Goal: Entertainment & Leisure: Consume media (video, audio)

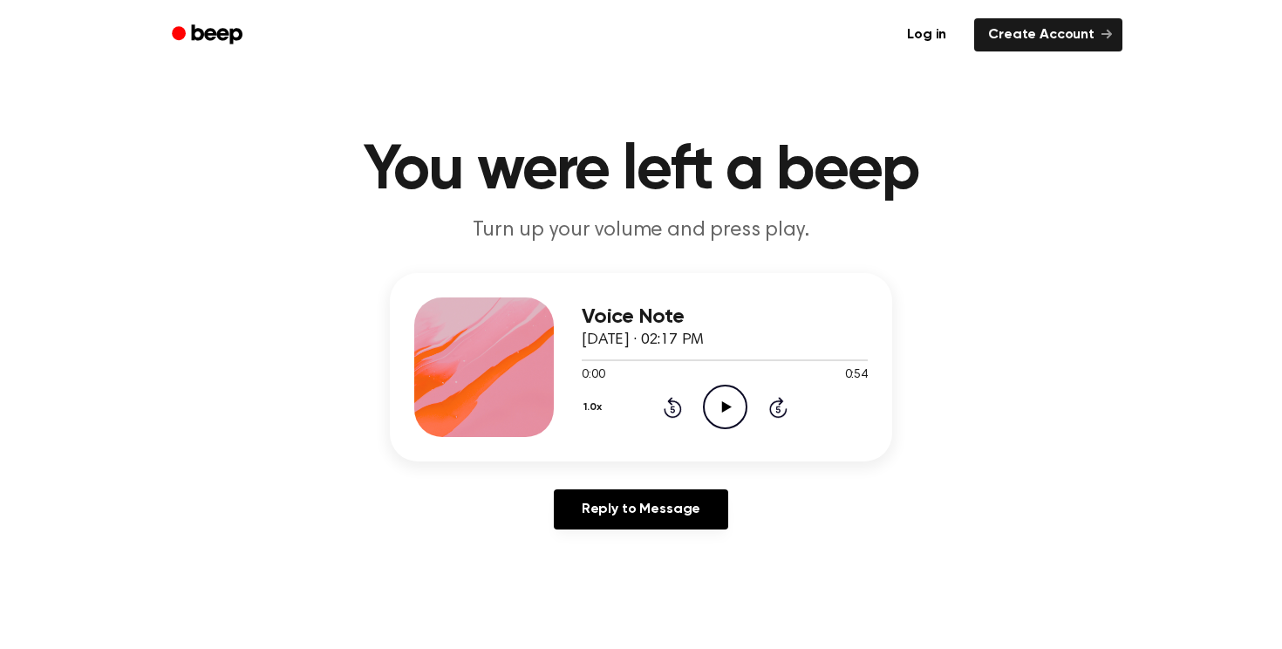
click at [711, 406] on icon "Play Audio" at bounding box center [725, 407] width 44 height 44
click at [728, 420] on icon "Play Audio" at bounding box center [725, 407] width 44 height 44
click at [723, 407] on icon at bounding box center [726, 406] width 10 height 11
click at [730, 411] on icon "Play Audio" at bounding box center [725, 407] width 44 height 44
click at [721, 396] on icon "Play Audio" at bounding box center [725, 407] width 44 height 44
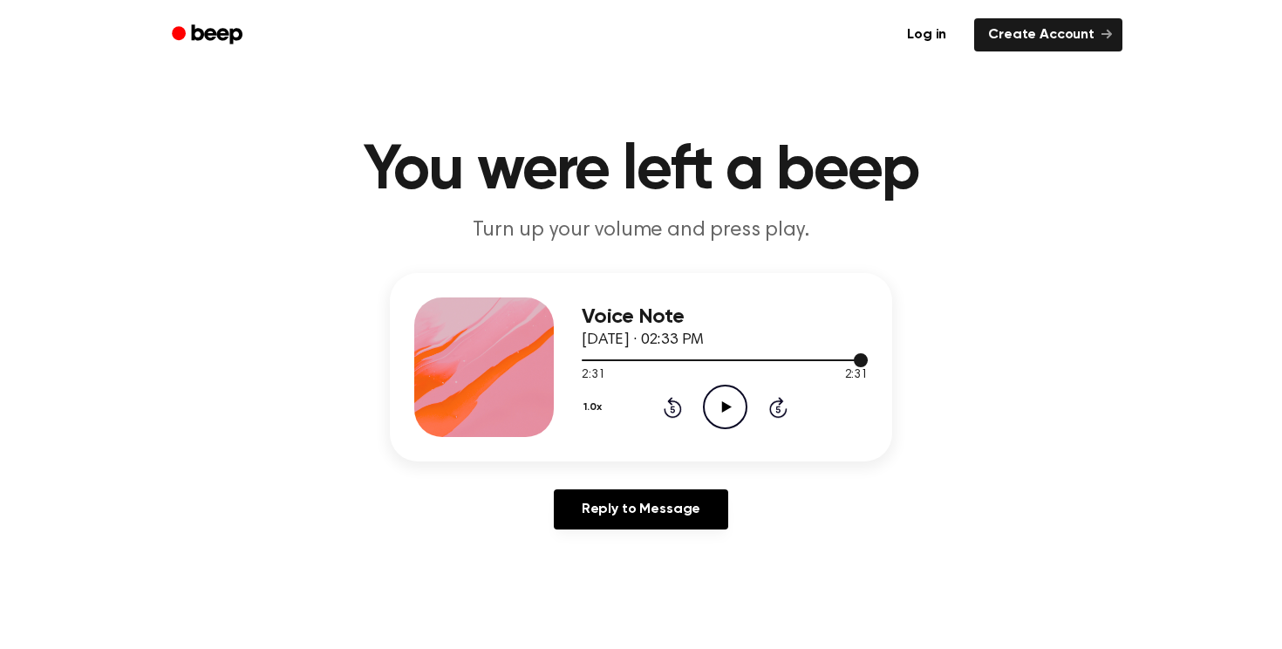
click at [779, 359] on div at bounding box center [725, 359] width 286 height 14
click at [734, 401] on icon "Play Audio" at bounding box center [725, 407] width 44 height 44
click at [742, 399] on icon "Play Audio" at bounding box center [725, 407] width 44 height 44
click at [722, 401] on icon "Play Audio" at bounding box center [725, 407] width 44 height 44
click at [599, 361] on div at bounding box center [725, 359] width 286 height 14
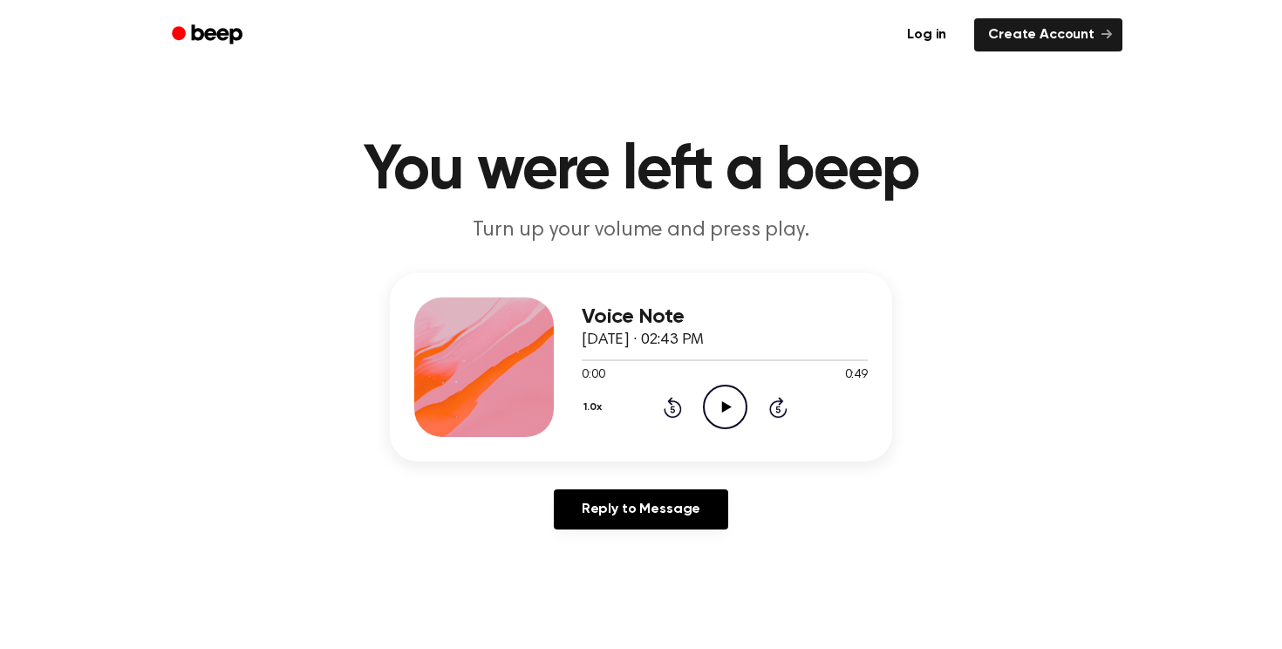
click at [723, 396] on icon "Play Audio" at bounding box center [725, 407] width 44 height 44
click at [725, 393] on icon "Play Audio" at bounding box center [725, 407] width 44 height 44
click at [724, 395] on icon "Play Audio" at bounding box center [725, 407] width 44 height 44
click at [721, 361] on div at bounding box center [725, 359] width 286 height 14
click at [725, 411] on icon "Play Audio" at bounding box center [725, 407] width 44 height 44
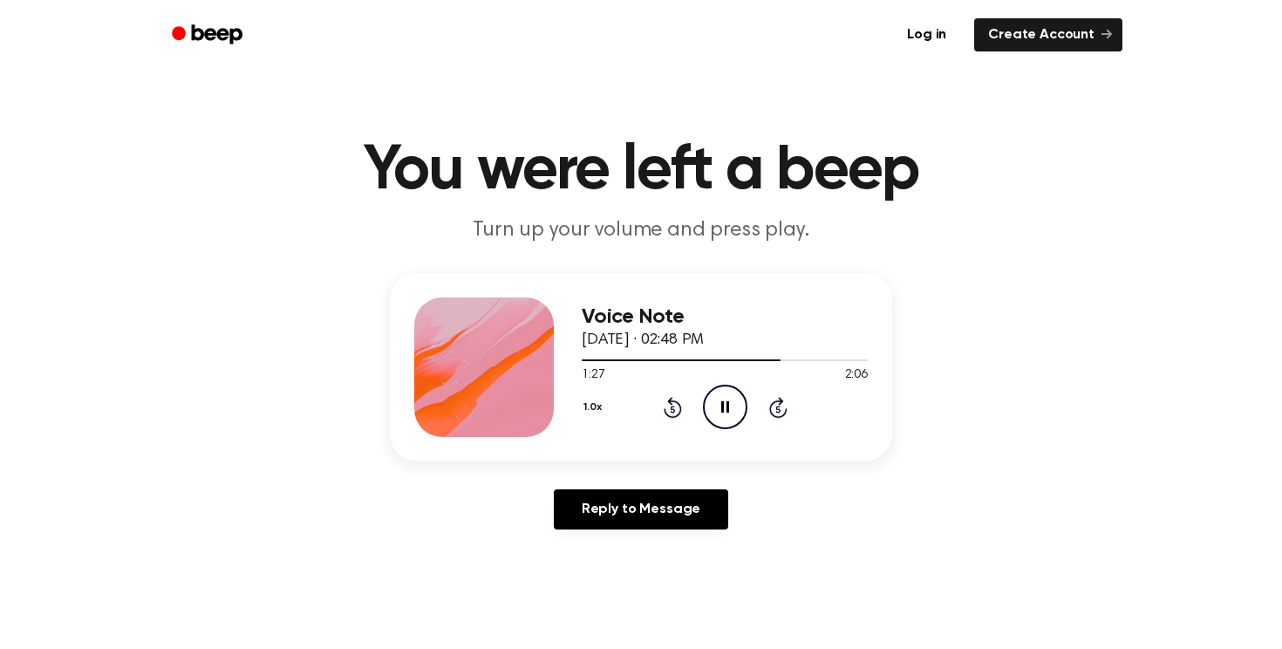
click at [719, 422] on icon "Pause Audio" at bounding box center [725, 407] width 44 height 44
click at [737, 421] on icon "Play Audio" at bounding box center [725, 407] width 44 height 44
click at [730, 396] on icon "Play Audio" at bounding box center [725, 407] width 44 height 44
click at [740, 400] on icon "Play Audio" at bounding box center [725, 407] width 44 height 44
click at [723, 415] on icon "Play Audio" at bounding box center [725, 407] width 44 height 44
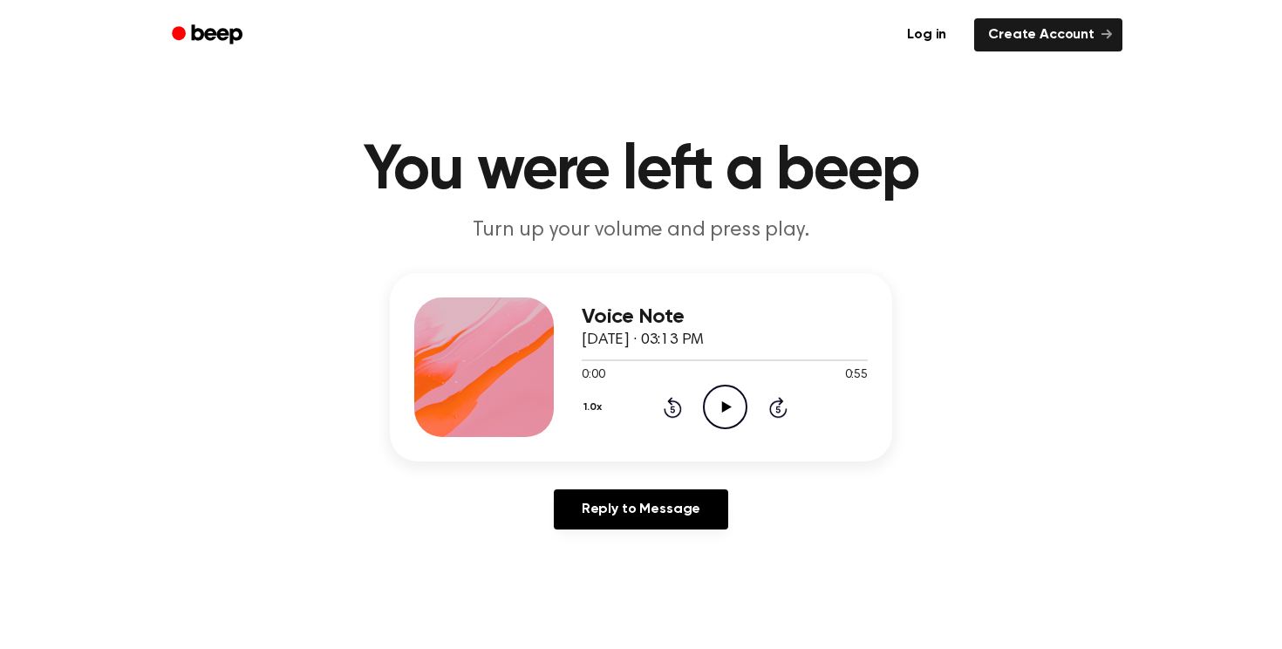
click at [722, 393] on icon "Play Audio" at bounding box center [725, 407] width 44 height 44
click at [723, 387] on icon "Play Audio" at bounding box center [725, 407] width 44 height 44
click at [720, 413] on icon "Play Audio" at bounding box center [725, 407] width 44 height 44
click at [728, 397] on icon "Play Audio" at bounding box center [725, 407] width 44 height 44
click at [716, 396] on icon "Play Audio" at bounding box center [725, 407] width 44 height 44
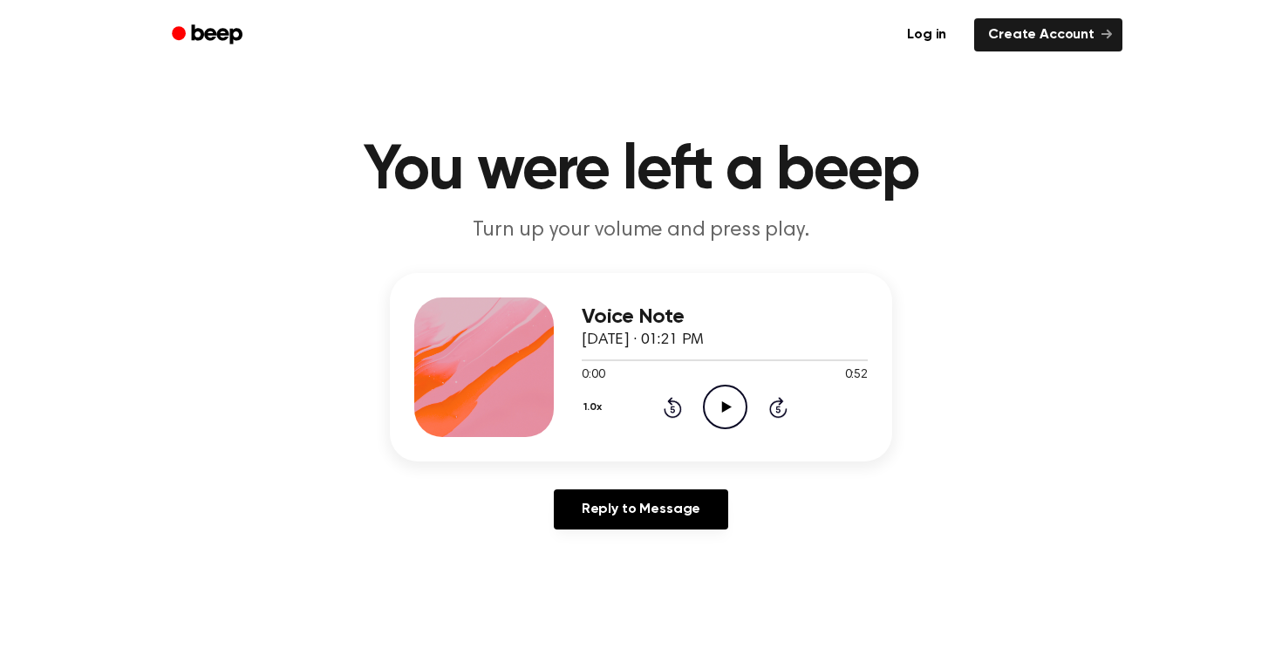
click at [732, 404] on icon "Play Audio" at bounding box center [725, 407] width 44 height 44
click at [717, 400] on icon "Play Audio" at bounding box center [725, 407] width 44 height 44
click at [740, 394] on icon "Play Audio" at bounding box center [725, 407] width 44 height 44
click at [713, 412] on icon "Play Audio" at bounding box center [725, 407] width 44 height 44
click at [731, 402] on icon "Play Audio" at bounding box center [725, 407] width 44 height 44
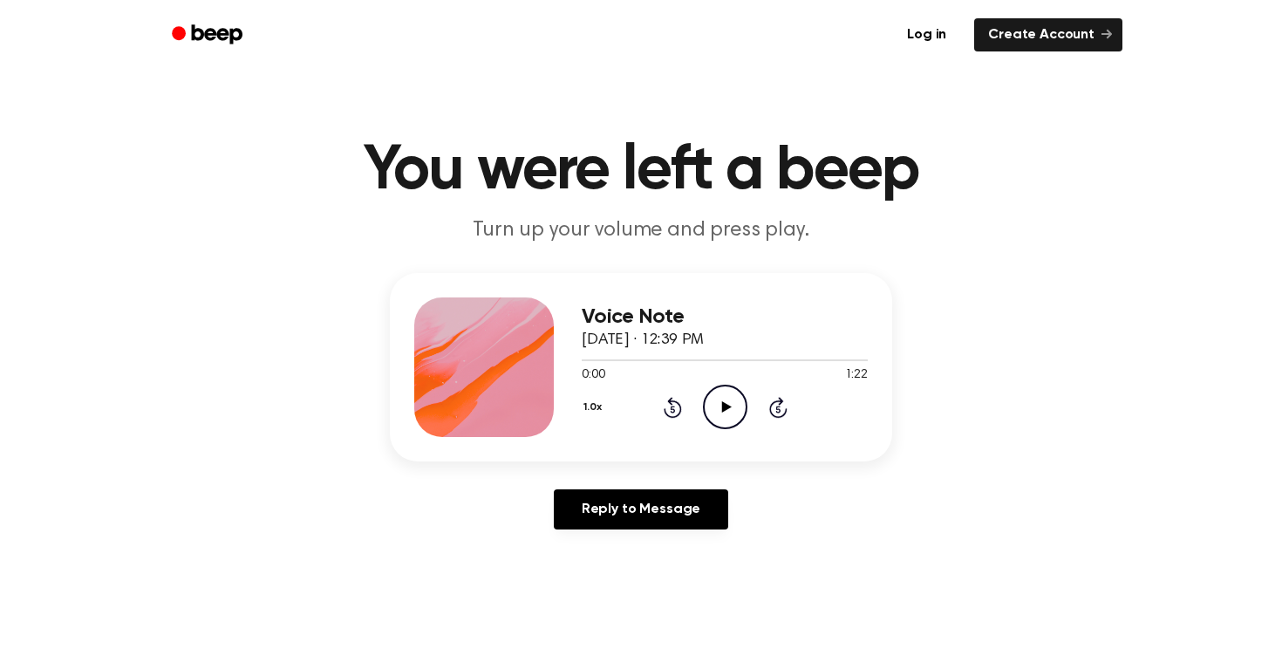
click at [721, 411] on icon "Play Audio" at bounding box center [725, 407] width 44 height 44
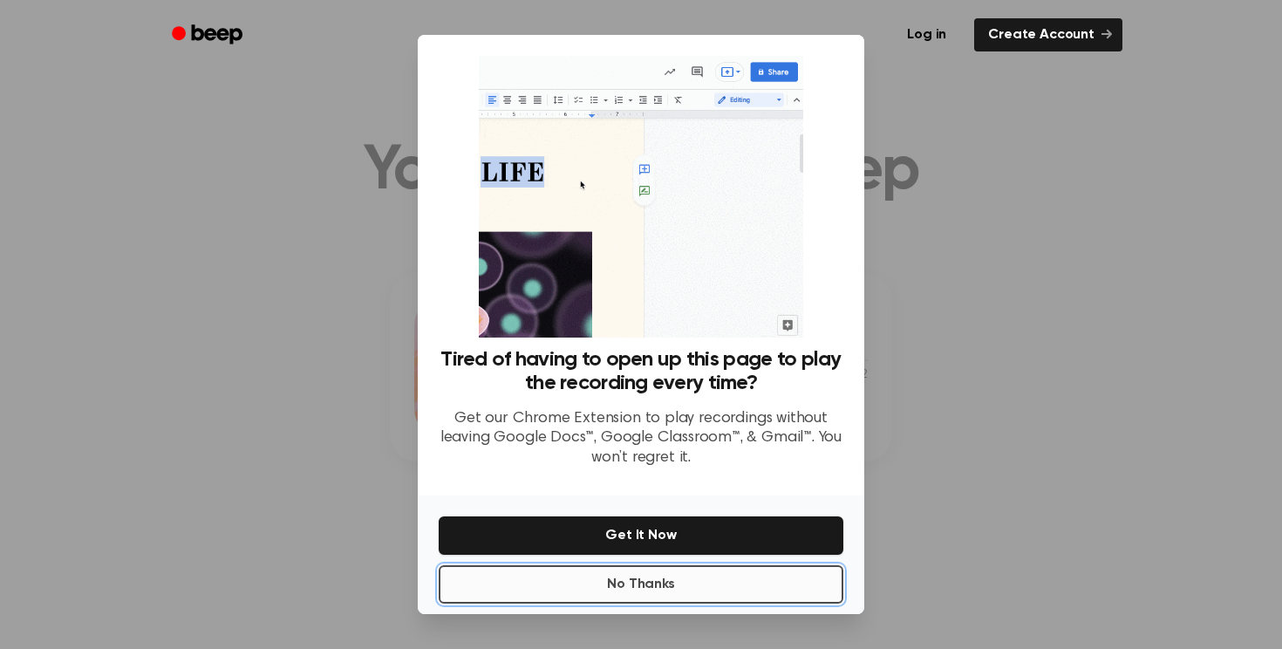
click at [646, 581] on button "No Thanks" at bounding box center [641, 584] width 405 height 38
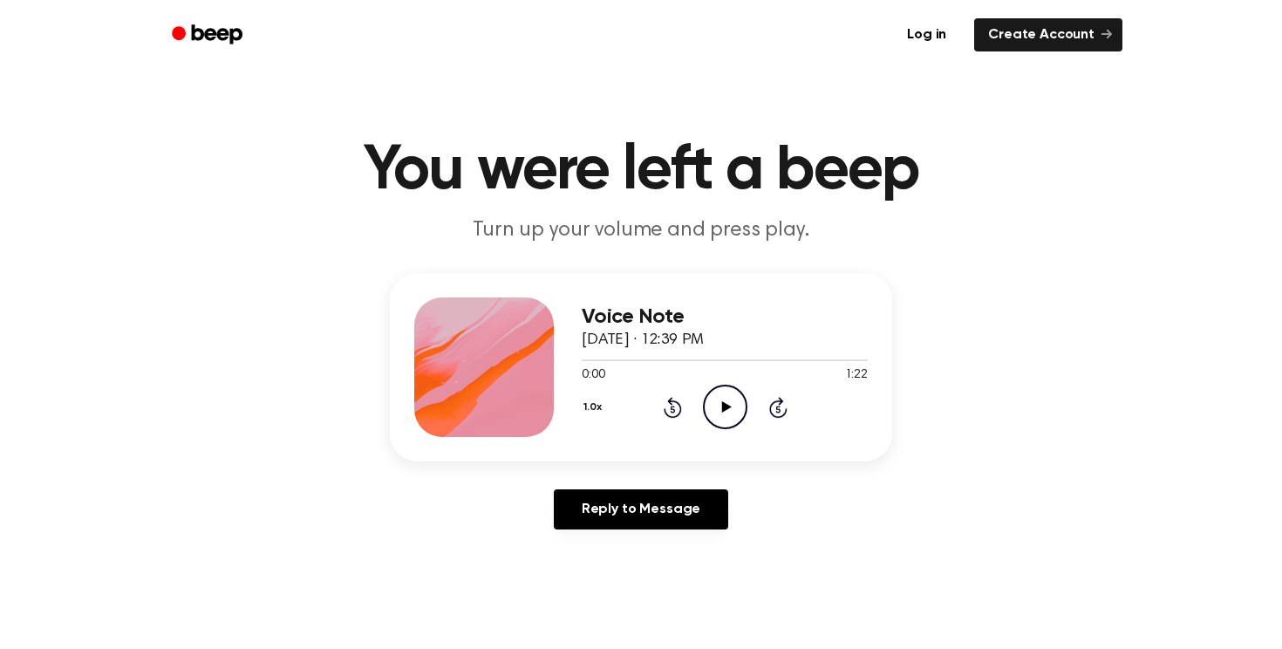
click at [719, 408] on icon "Play Audio" at bounding box center [725, 407] width 44 height 44
click at [725, 393] on icon "Play Audio" at bounding box center [725, 407] width 44 height 44
click at [735, 409] on icon "Play Audio" at bounding box center [725, 407] width 44 height 44
click at [735, 395] on icon "Play Audio" at bounding box center [725, 407] width 44 height 44
click at [718, 396] on icon "Play Audio" at bounding box center [725, 407] width 44 height 44
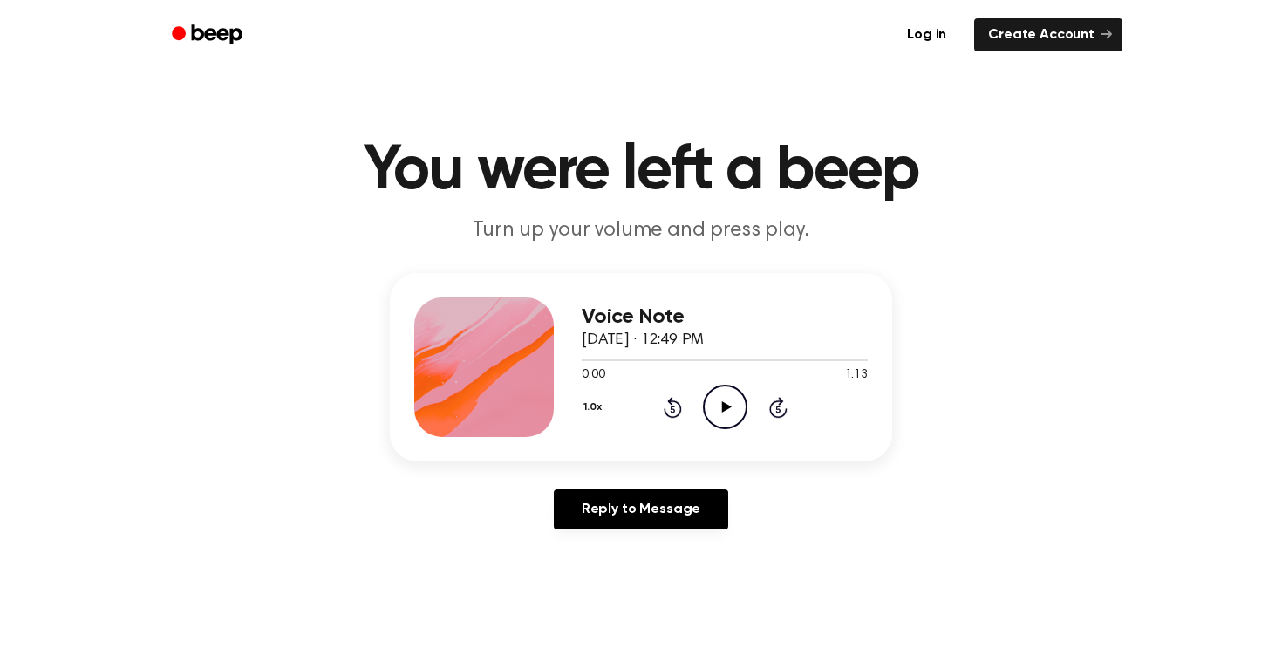
click at [729, 402] on icon "Play Audio" at bounding box center [725, 407] width 44 height 44
click at [717, 404] on icon "Play Audio" at bounding box center [725, 407] width 44 height 44
click at [717, 405] on icon "Play Audio" at bounding box center [725, 407] width 44 height 44
click at [728, 416] on icon "Pause Audio" at bounding box center [725, 407] width 44 height 44
click at [723, 411] on icon at bounding box center [726, 406] width 10 height 11
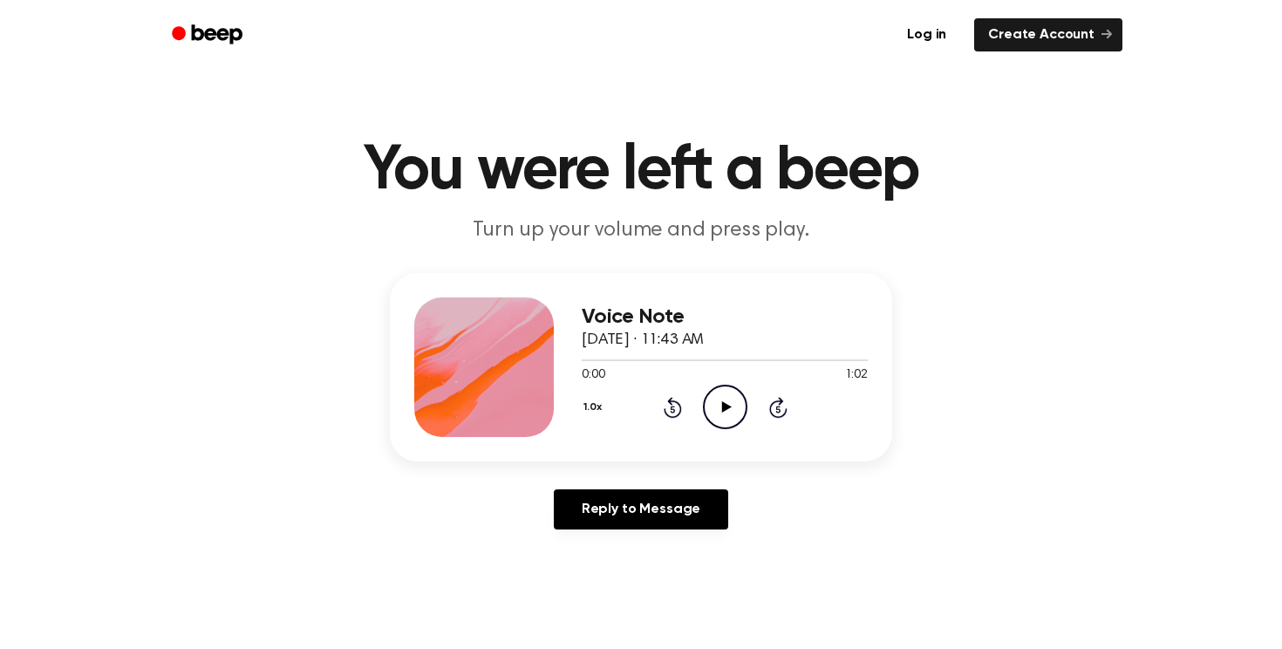
click at [727, 396] on icon "Play Audio" at bounding box center [725, 407] width 44 height 44
click at [725, 392] on icon "Play Audio" at bounding box center [725, 407] width 44 height 44
click at [724, 400] on icon "Play Audio" at bounding box center [725, 407] width 44 height 44
click at [723, 398] on icon "Play Audio" at bounding box center [725, 407] width 44 height 44
click at [721, 399] on icon "Play Audio" at bounding box center [725, 407] width 44 height 44
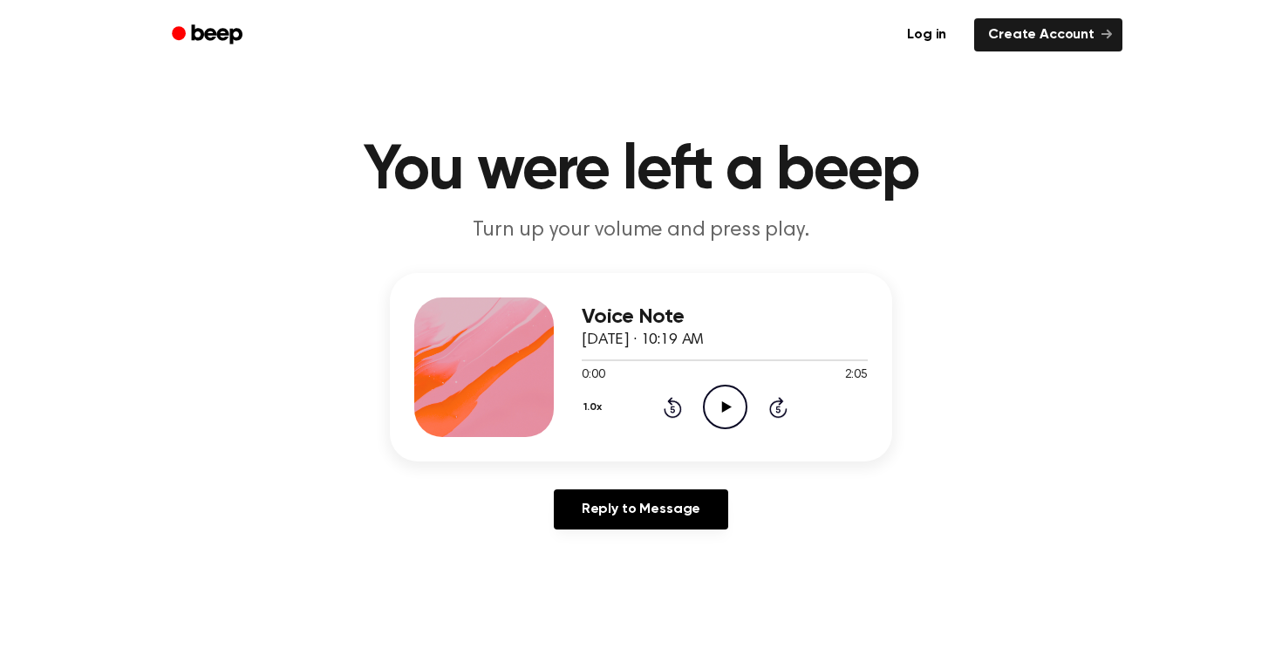
click at [723, 404] on icon at bounding box center [726, 406] width 10 height 11
